Goal: Information Seeking & Learning: Check status

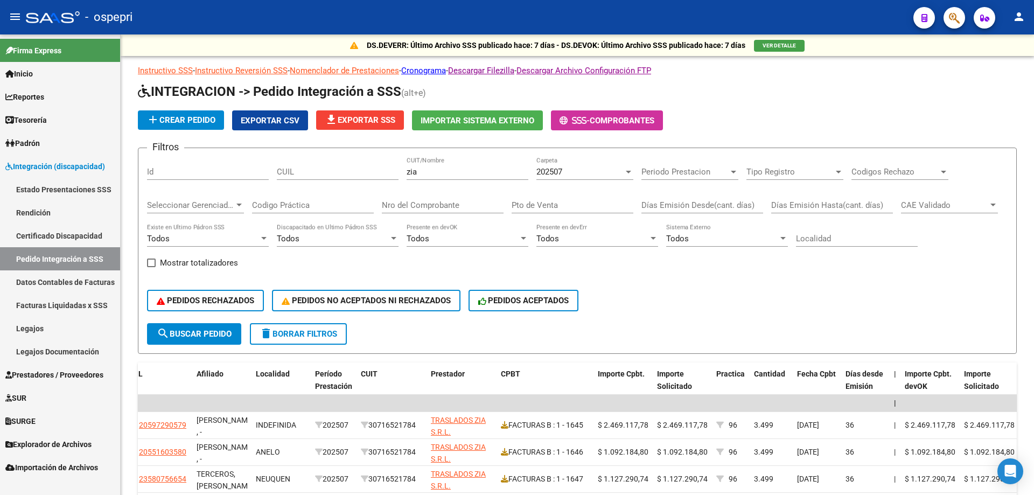
click at [56, 379] on span "Prestadores / Proveedores" at bounding box center [54, 375] width 98 height 12
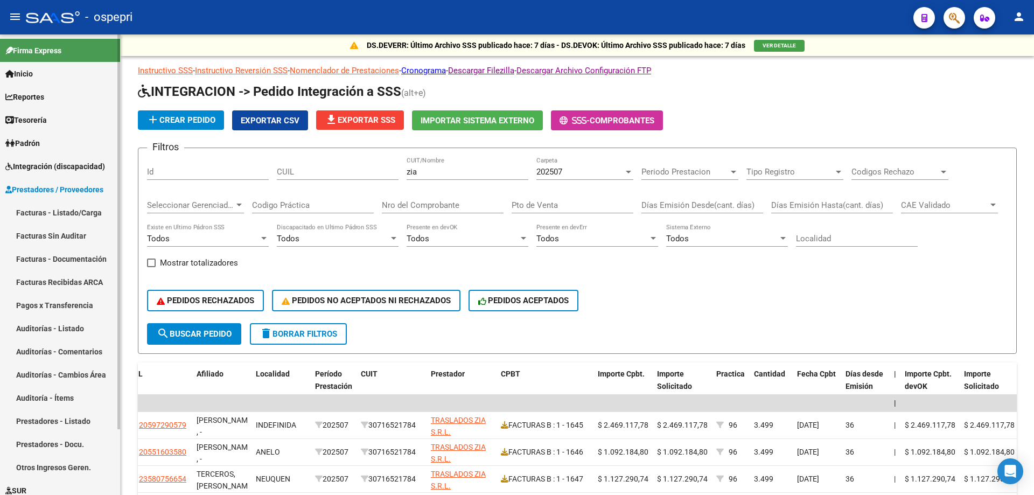
scroll to position [54, 0]
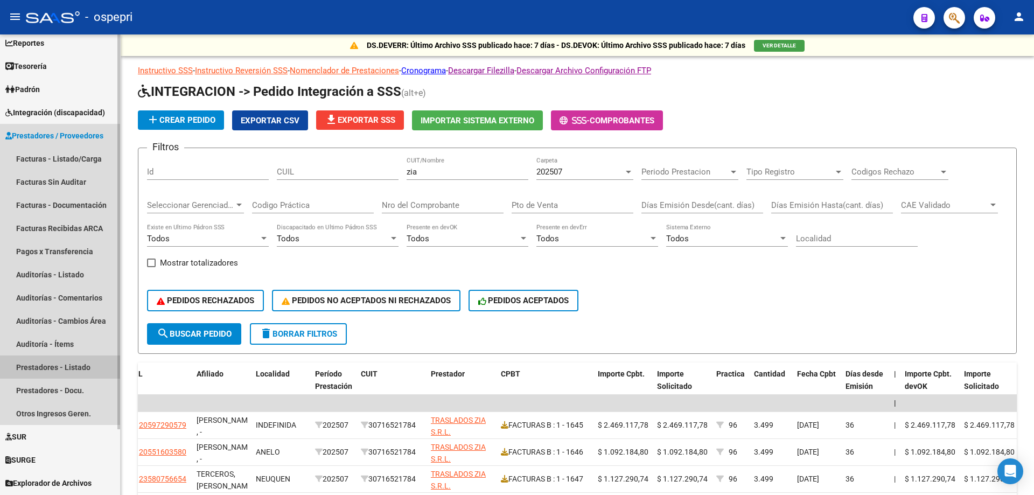
click at [81, 373] on link "Prestadores - Listado" at bounding box center [60, 367] width 120 height 23
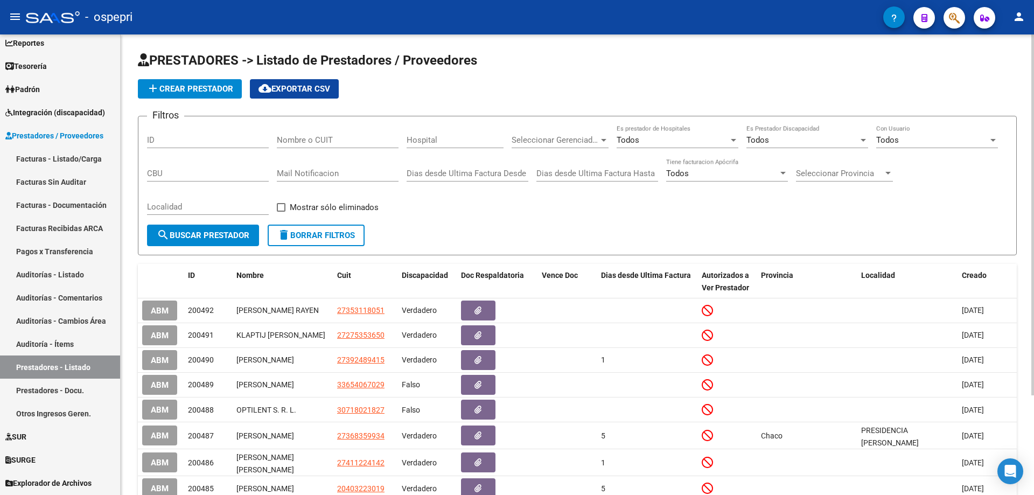
click at [387, 134] on div "Nombre o CUIT" at bounding box center [338, 136] width 122 height 23
click at [384, 138] on input "Nombre o CUIT" at bounding box center [338, 140] width 122 height 10
paste input "27206435610"
type input "27206435610"
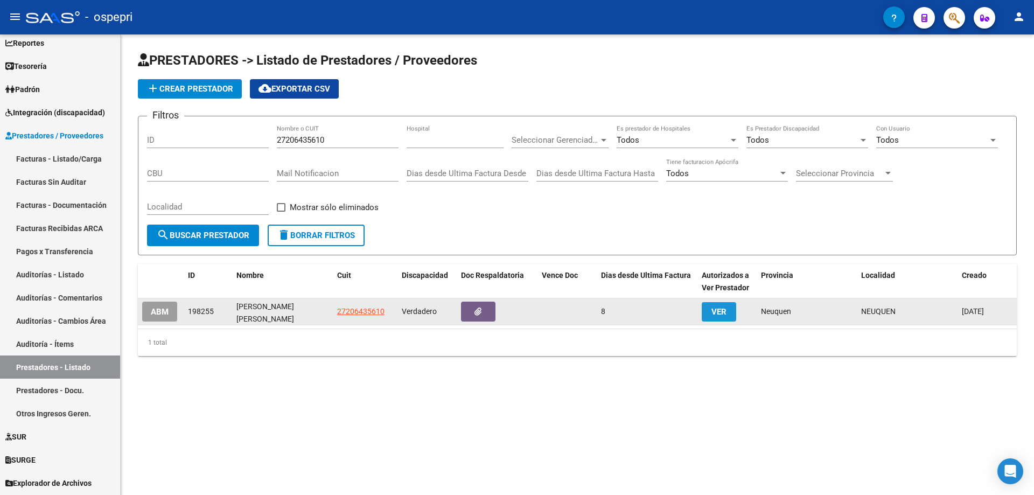
click at [727, 315] on button "VER" at bounding box center [719, 311] width 34 height 19
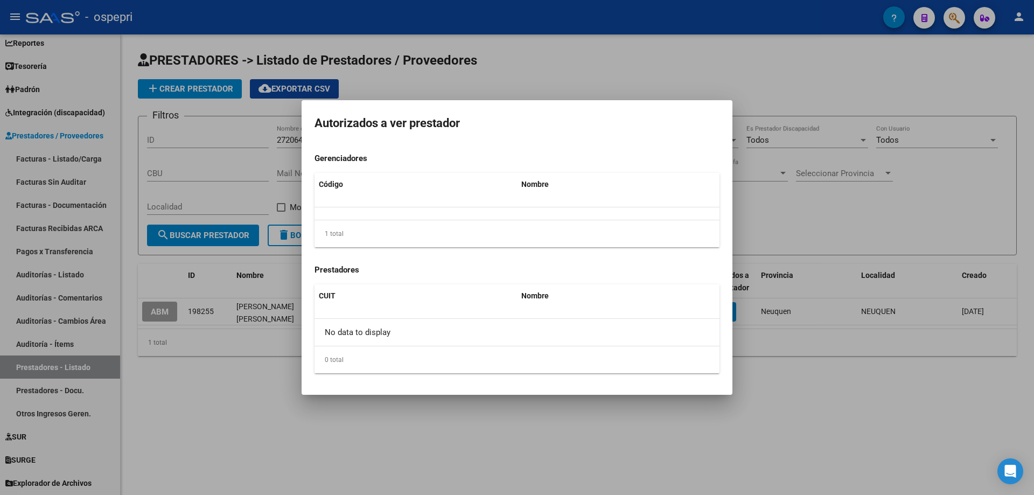
click at [910, 206] on div at bounding box center [517, 247] width 1034 height 495
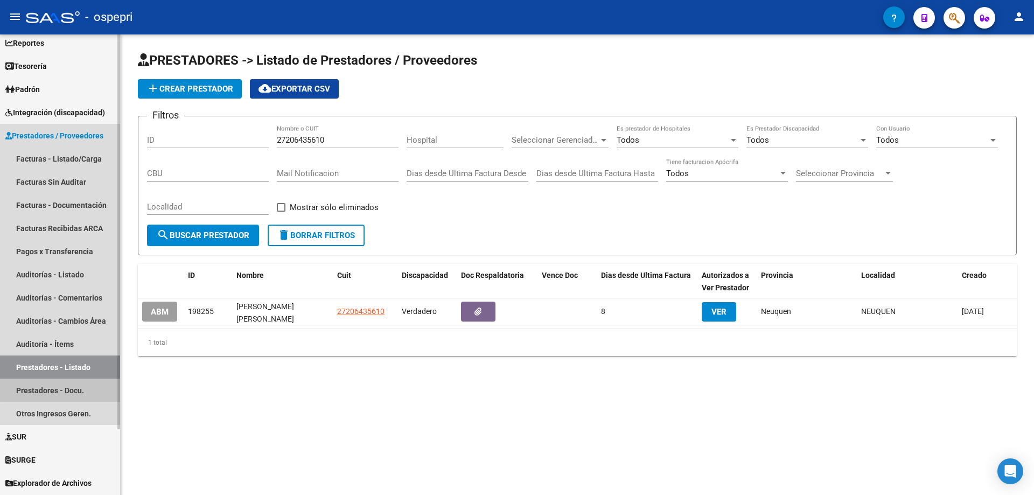
click at [82, 388] on link "Prestadores - Docu." at bounding box center [60, 390] width 120 height 23
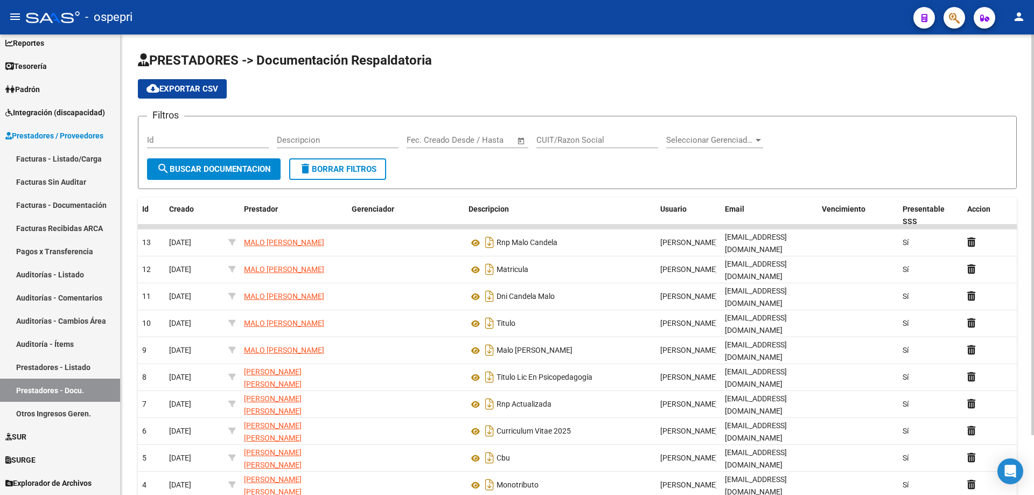
click at [232, 141] on input "Id" at bounding box center [208, 140] width 122 height 10
paste input "27206435610"
type input "27206435610"
click at [236, 165] on span "search Buscar Documentacion" at bounding box center [214, 169] width 114 height 10
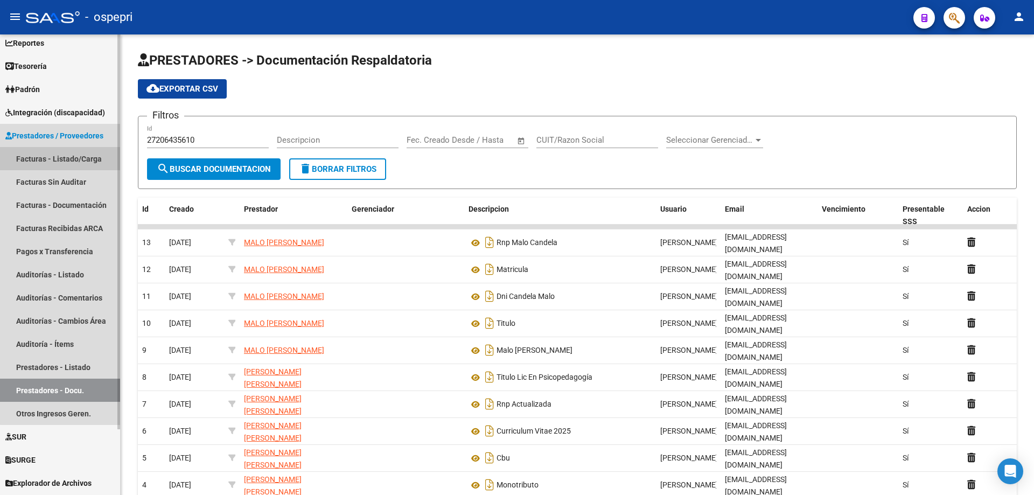
click at [61, 163] on link "Facturas - Listado/Carga" at bounding box center [60, 158] width 120 height 23
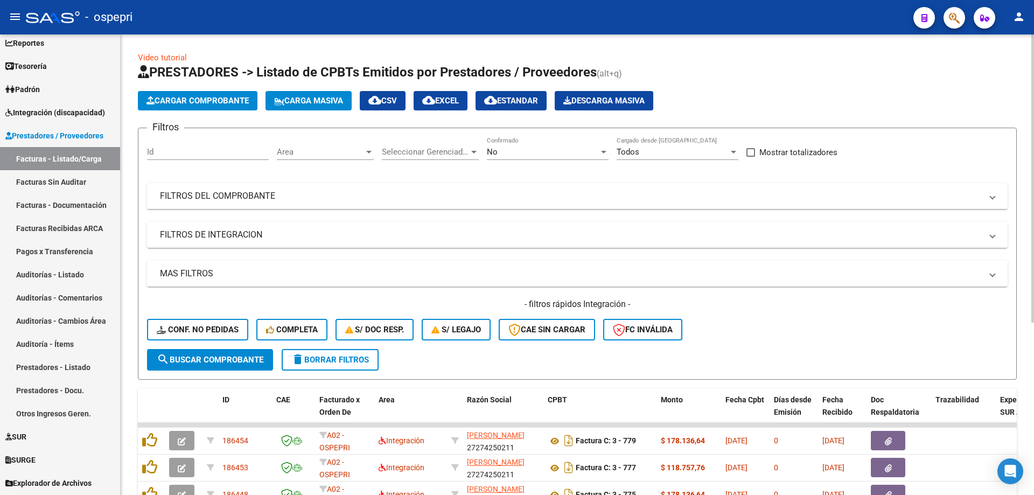
click at [310, 238] on mat-panel-title "FILTROS DE INTEGRACION" at bounding box center [571, 235] width 822 height 12
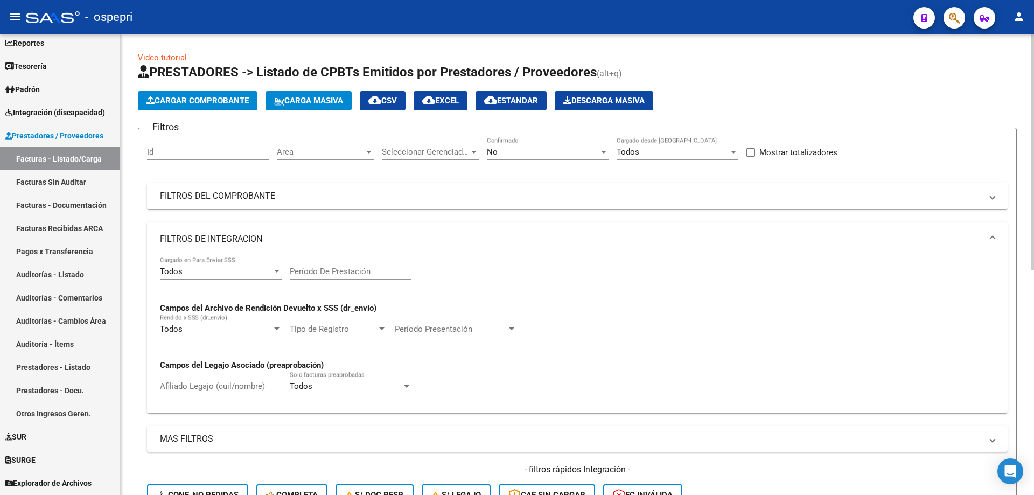
click at [327, 203] on mat-expansion-panel-header "FILTROS DEL COMPROBANTE" at bounding box center [577, 196] width 861 height 26
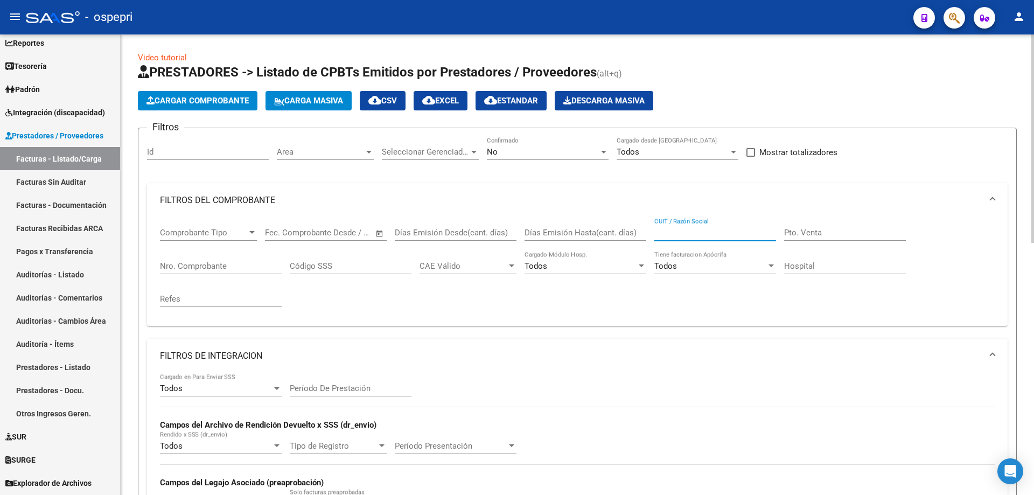
click at [721, 230] on input "CUIT / Razón Social" at bounding box center [716, 233] width 122 height 10
paste input "27206435610"
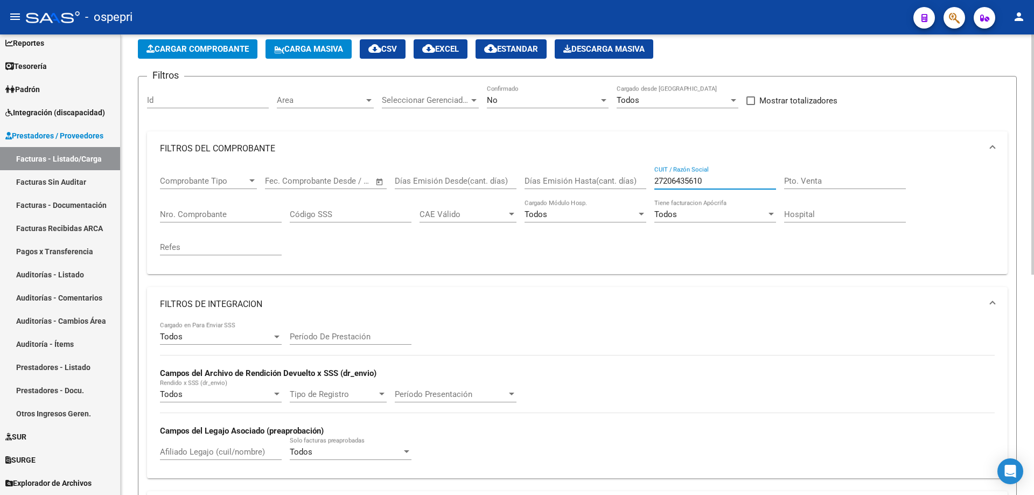
scroll to position [46, 0]
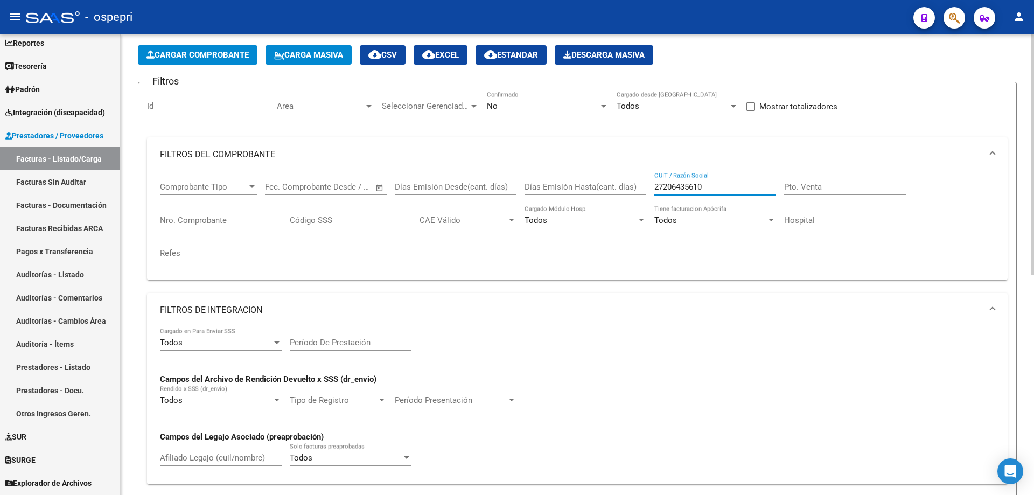
type input "27206435610"
